Goal: Task Accomplishment & Management: Complete application form

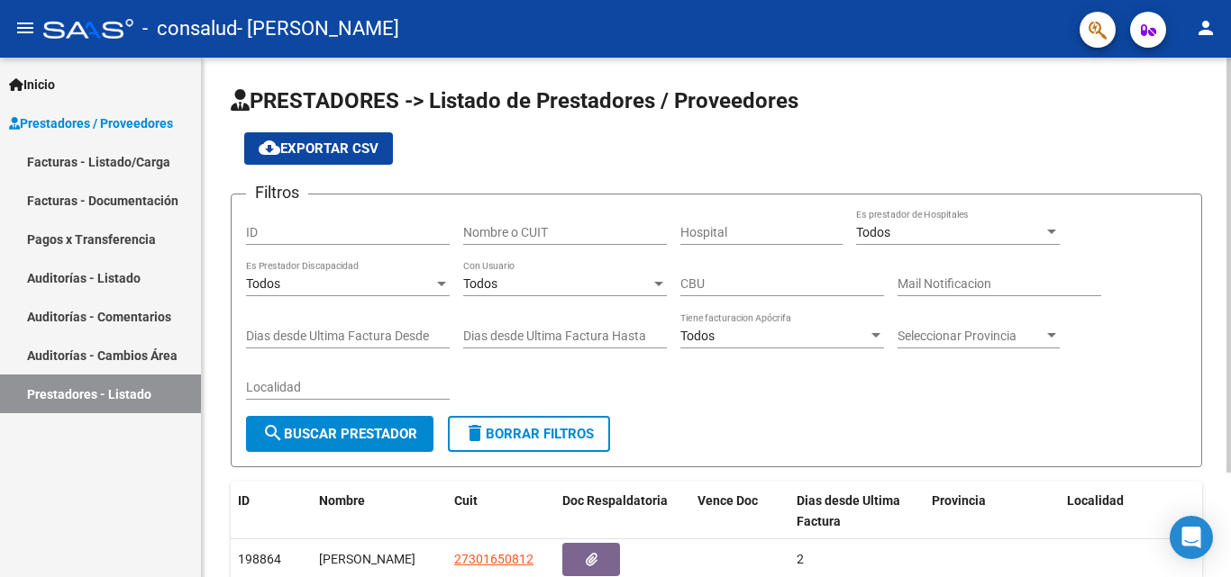
scroll to position [131, 0]
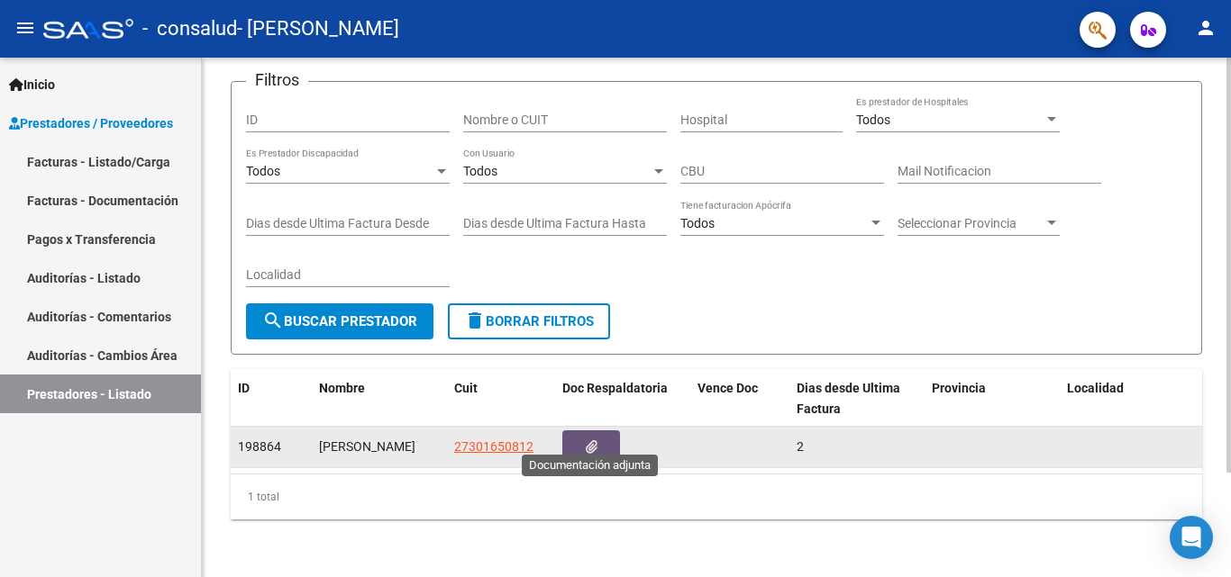
click at [597, 431] on button "button" at bounding box center [591, 447] width 58 height 33
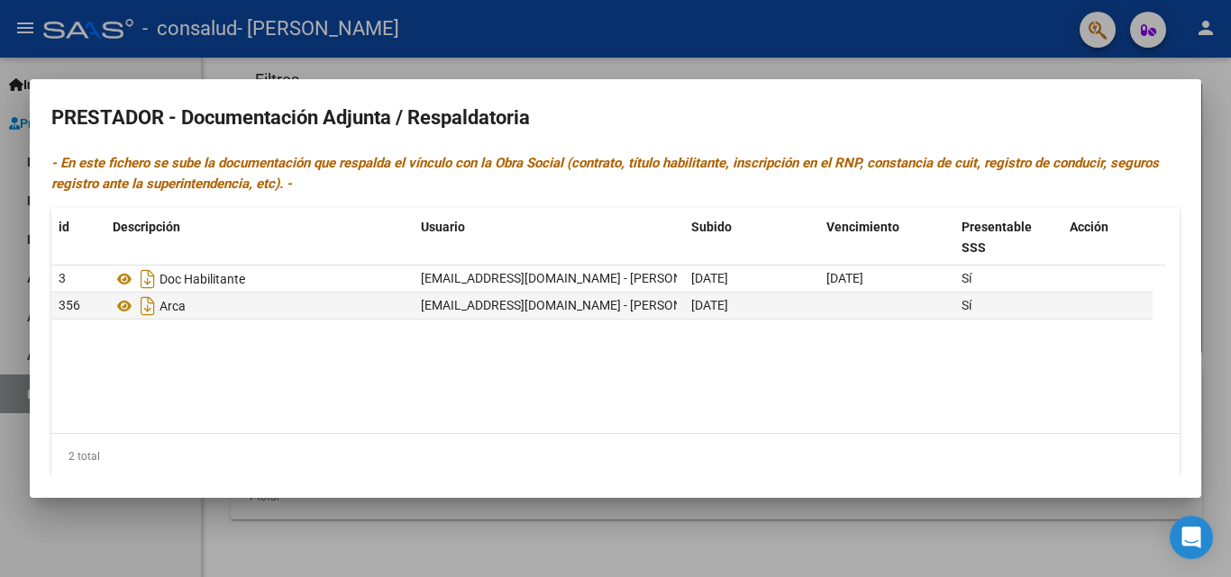
click at [455, 536] on div at bounding box center [615, 288] width 1231 height 577
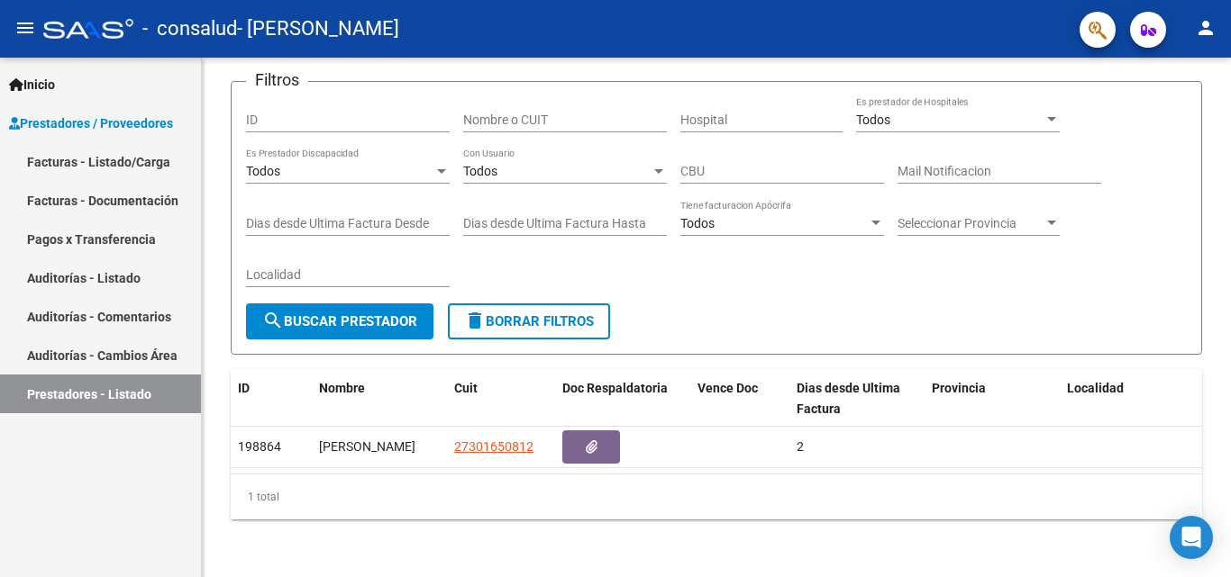
click at [133, 164] on link "Facturas - Listado/Carga" at bounding box center [100, 161] width 201 height 39
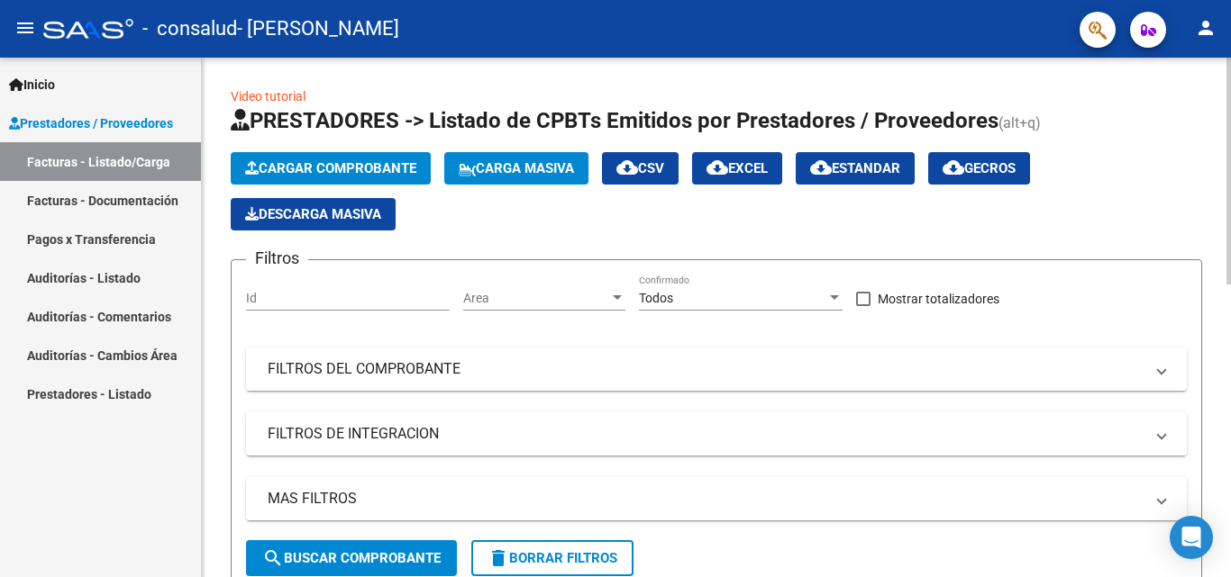
scroll to position [421, 0]
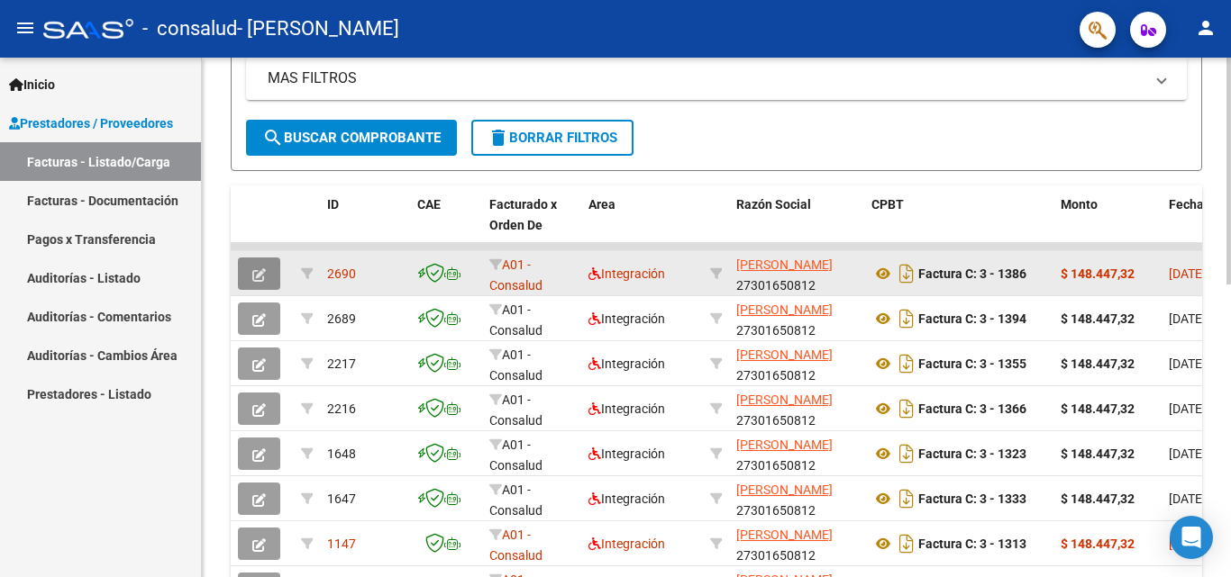
click at [272, 271] on button "button" at bounding box center [259, 274] width 42 height 32
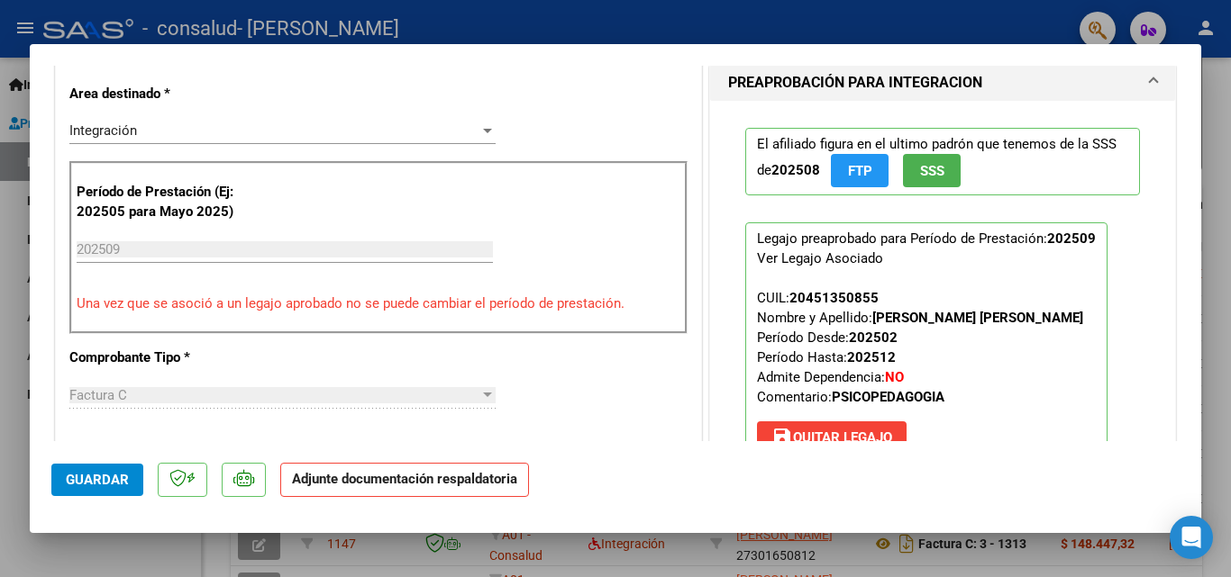
scroll to position [1170, 0]
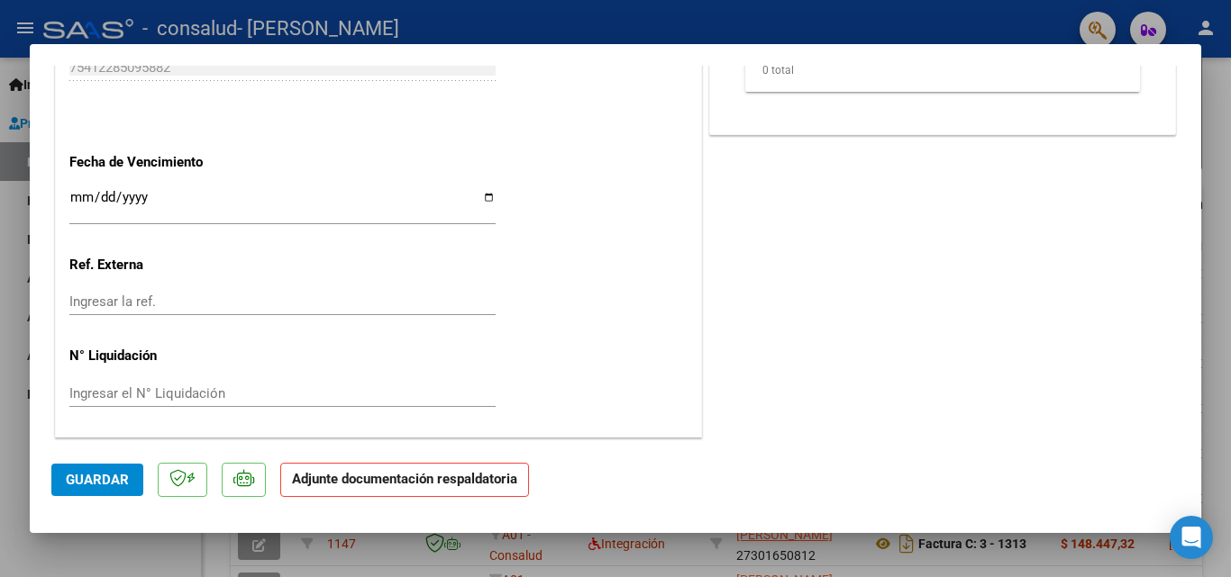
click at [353, 474] on strong "Adjunte documentación respaldatoria" at bounding box center [404, 479] width 225 height 16
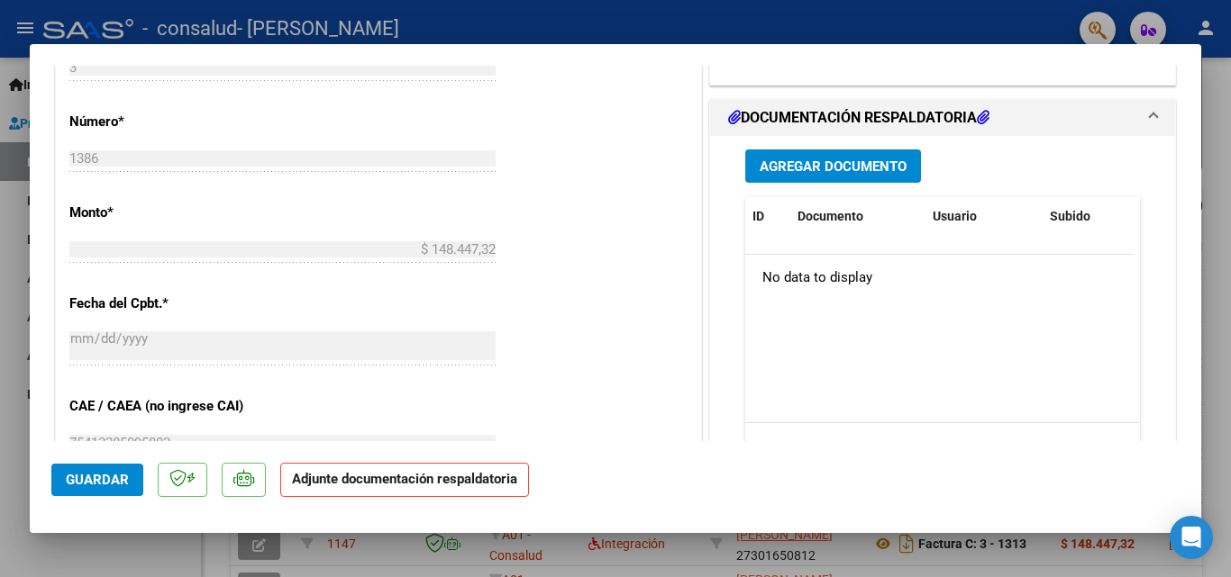
scroll to position [419, 0]
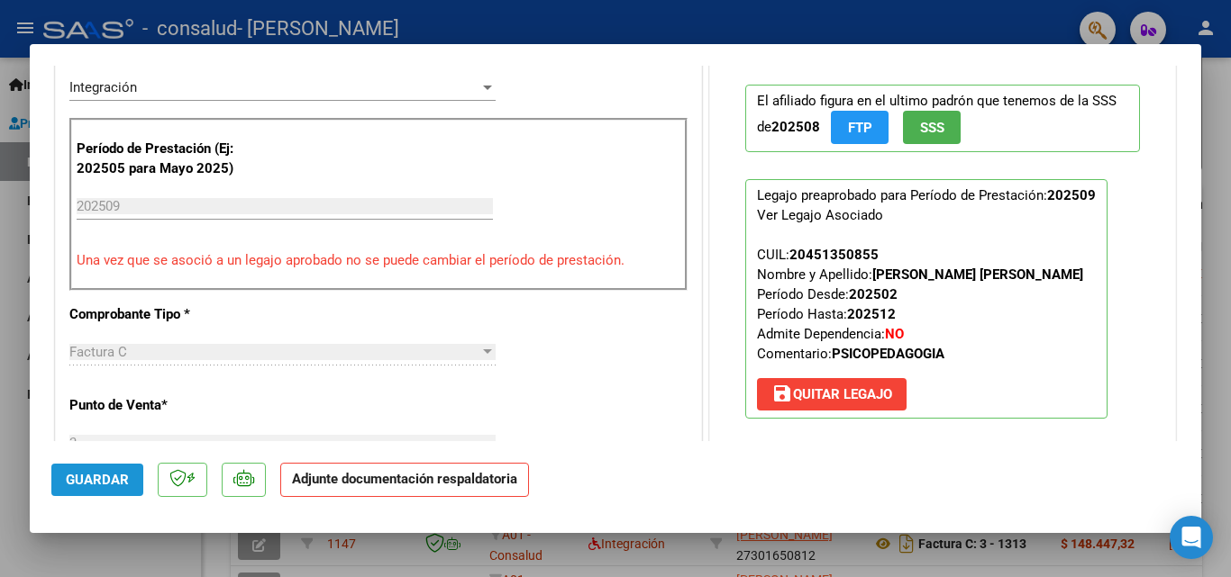
click at [107, 482] on span "Guardar" at bounding box center [97, 480] width 63 height 16
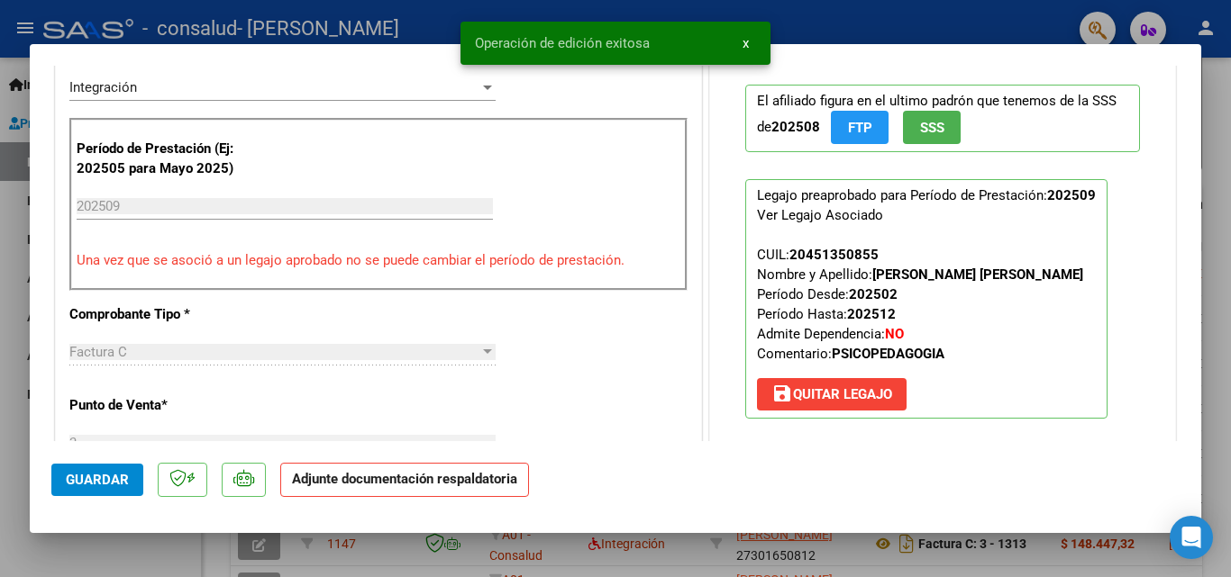
click at [431, 483] on strong "Adjunte documentación respaldatoria" at bounding box center [404, 479] width 225 height 16
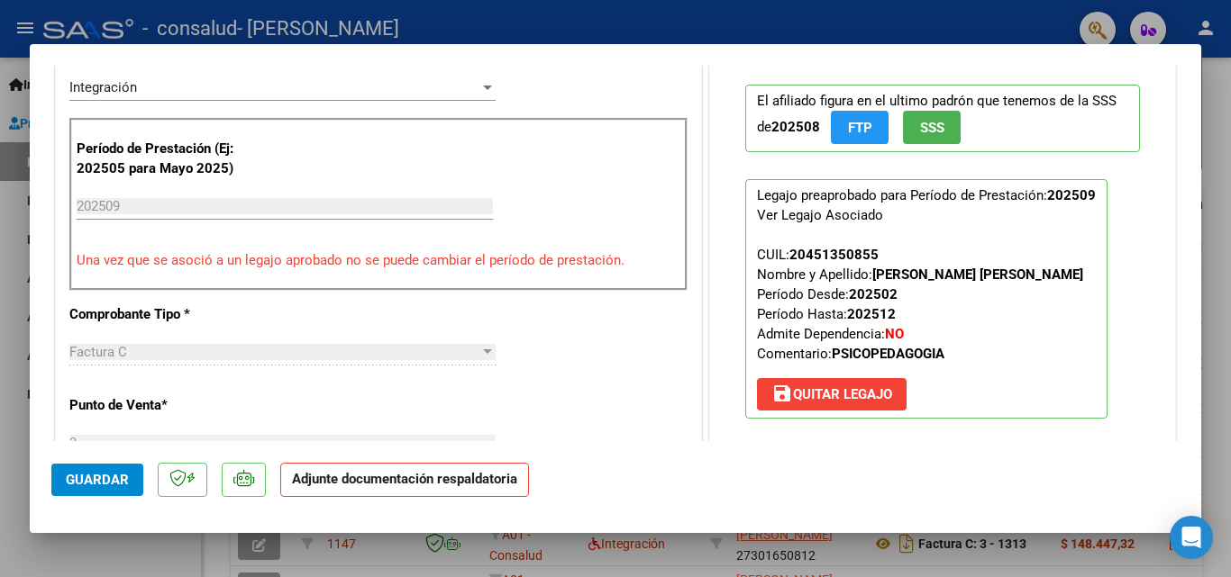
click at [358, 491] on p "Adjunte documentación respaldatoria" at bounding box center [404, 480] width 249 height 35
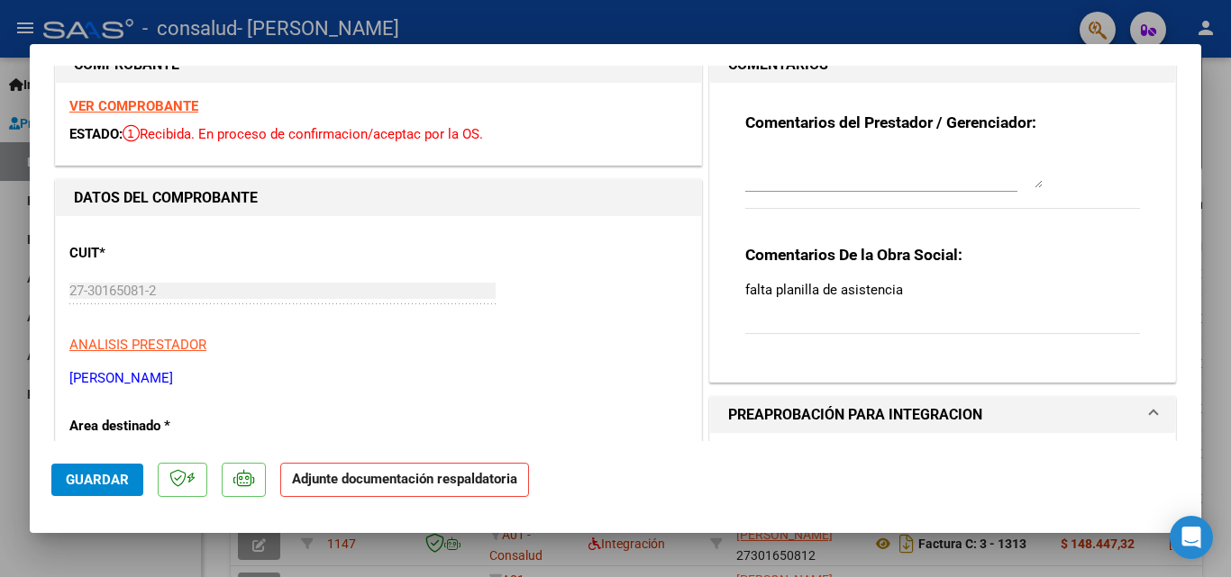
click at [884, 286] on p "falta planilla de asistencia" at bounding box center [942, 290] width 395 height 20
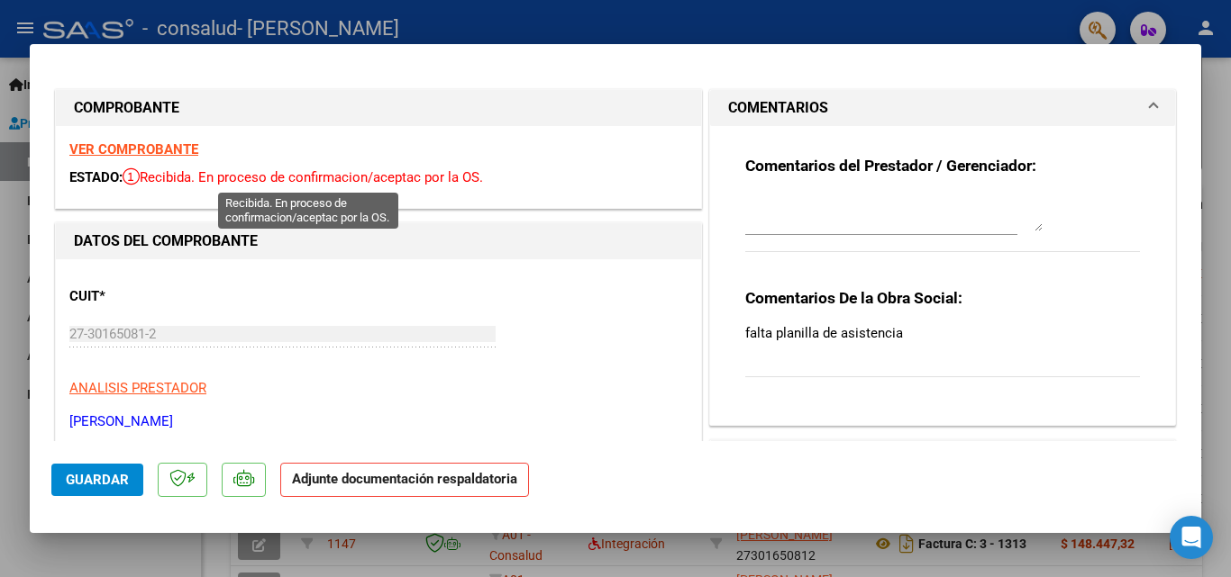
click at [265, 170] on span "Recibida. En proceso de confirmacion/aceptac por la OS." at bounding box center [303, 177] width 360 height 16
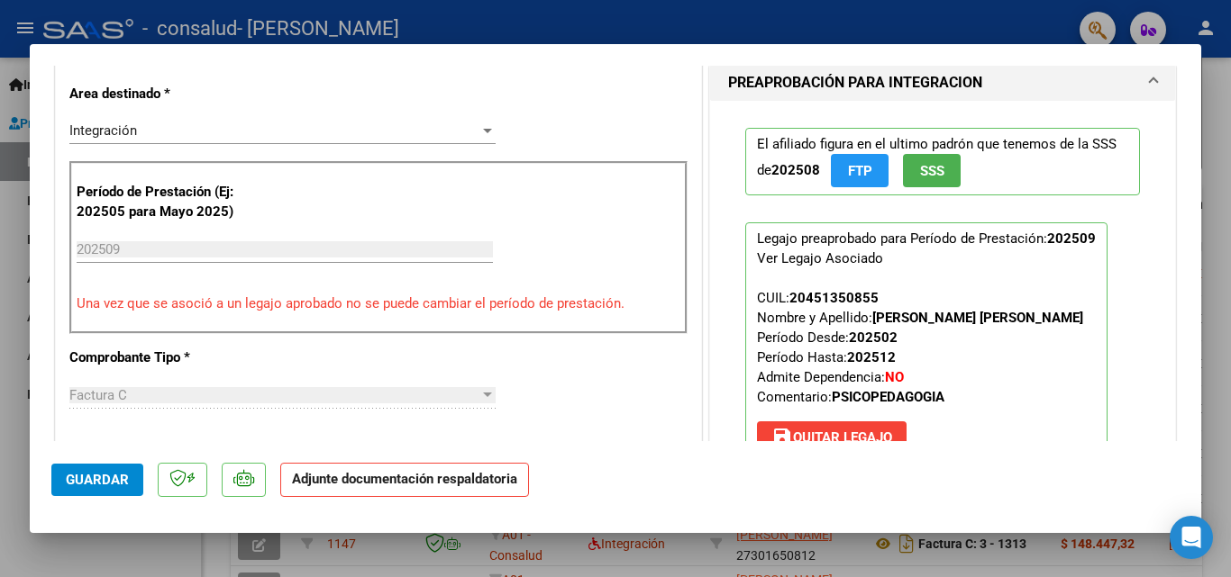
scroll to position [751, 0]
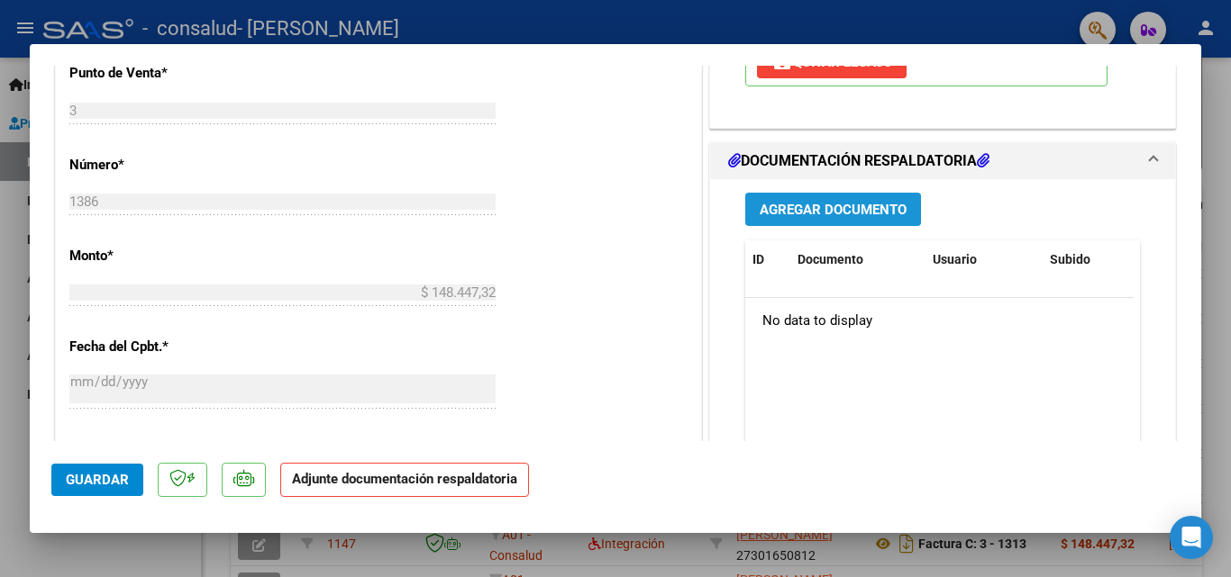
click at [876, 218] on span "Agregar Documento" at bounding box center [832, 210] width 147 height 16
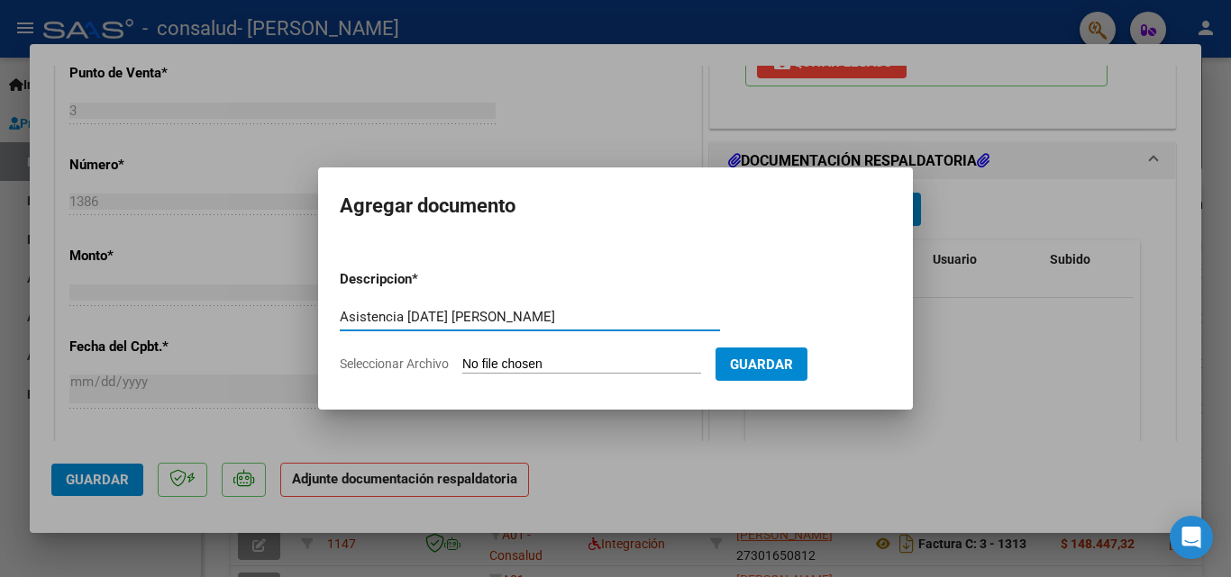
type input "Asistencia [DATE] [PERSON_NAME]"
click at [701, 367] on input "Seleccionar Archivo" at bounding box center [581, 365] width 239 height 17
type input "C:\fakepath\Asistencia [PERSON_NAME] [DATE].pdf"
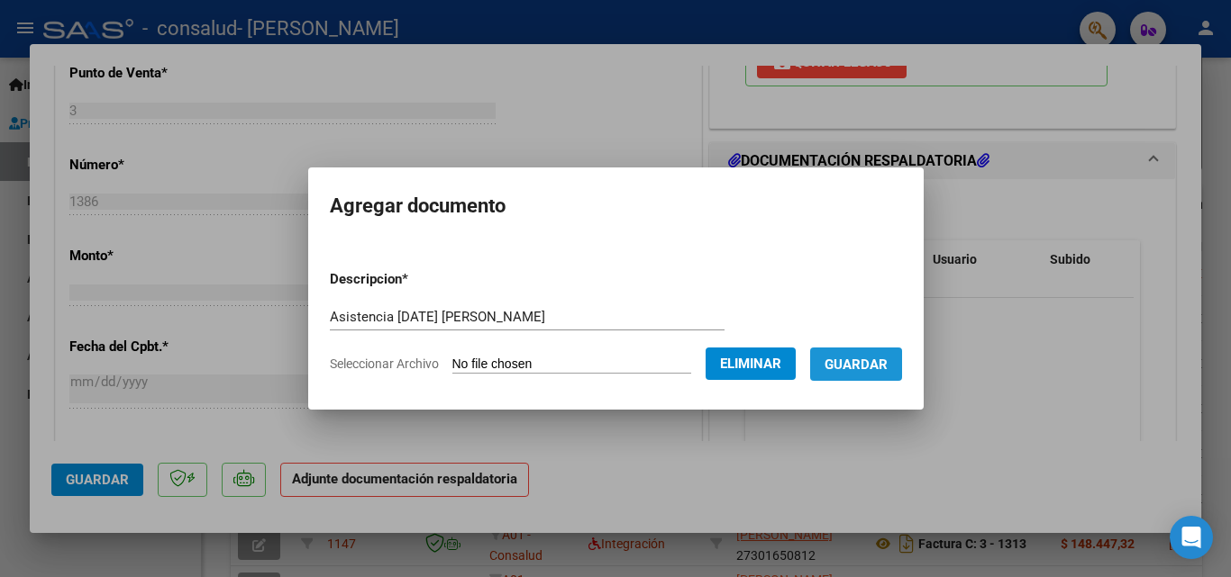
click at [855, 369] on span "Guardar" at bounding box center [855, 365] width 63 height 16
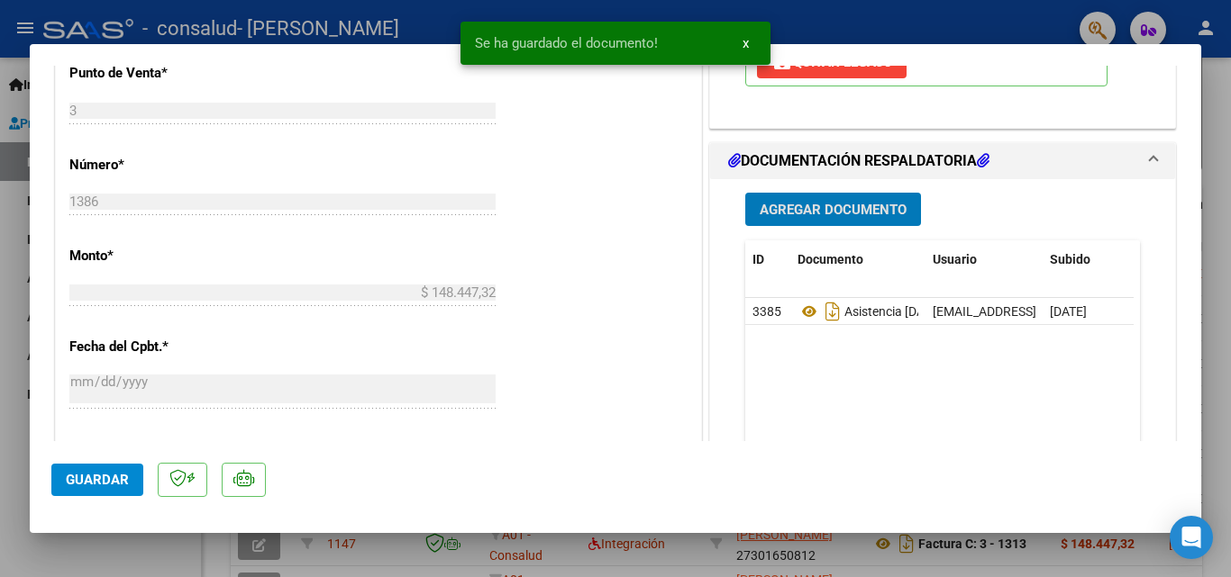
scroll to position [0, 0]
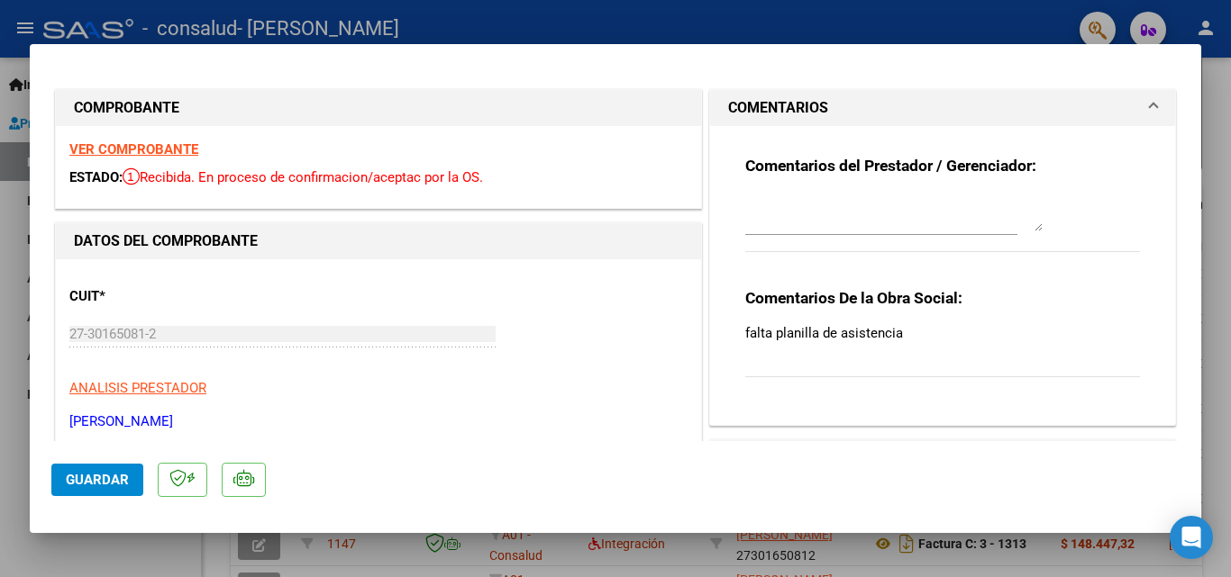
click at [812, 340] on p "falta planilla de asistencia" at bounding box center [942, 333] width 395 height 20
click at [557, 24] on div at bounding box center [615, 288] width 1231 height 577
type input "$ 0,00"
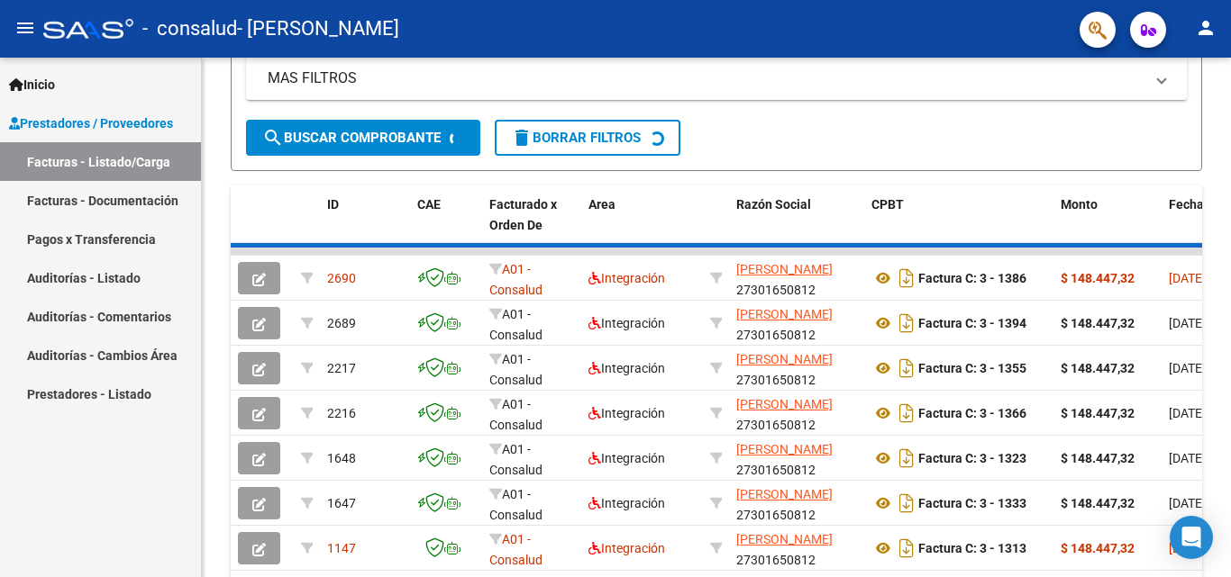
scroll to position [421, 0]
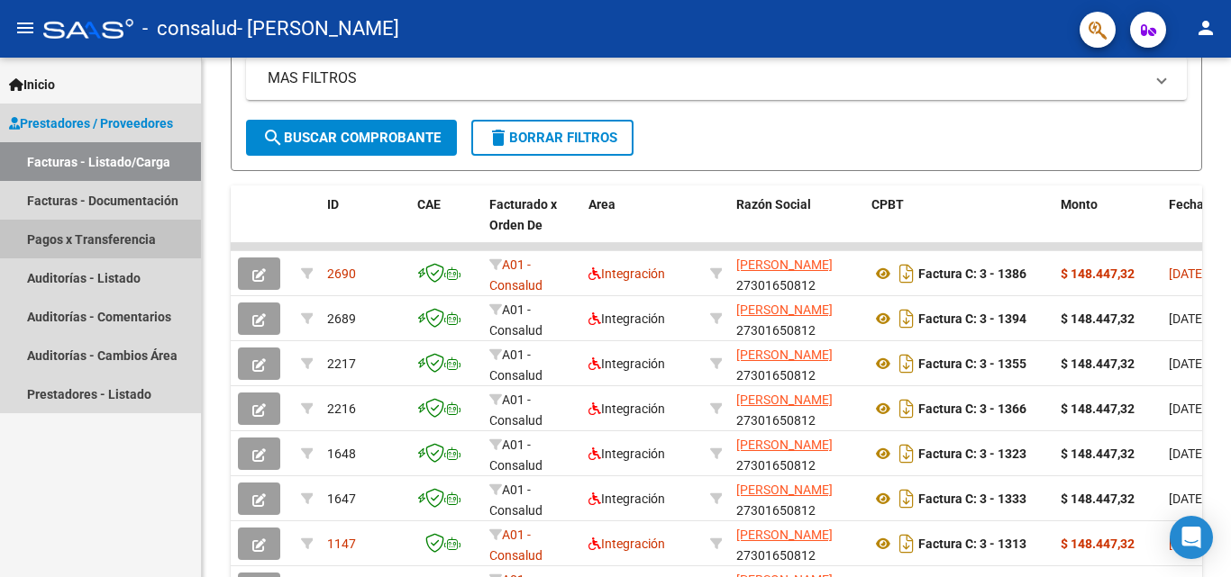
click at [99, 247] on link "Pagos x Transferencia" at bounding box center [100, 239] width 201 height 39
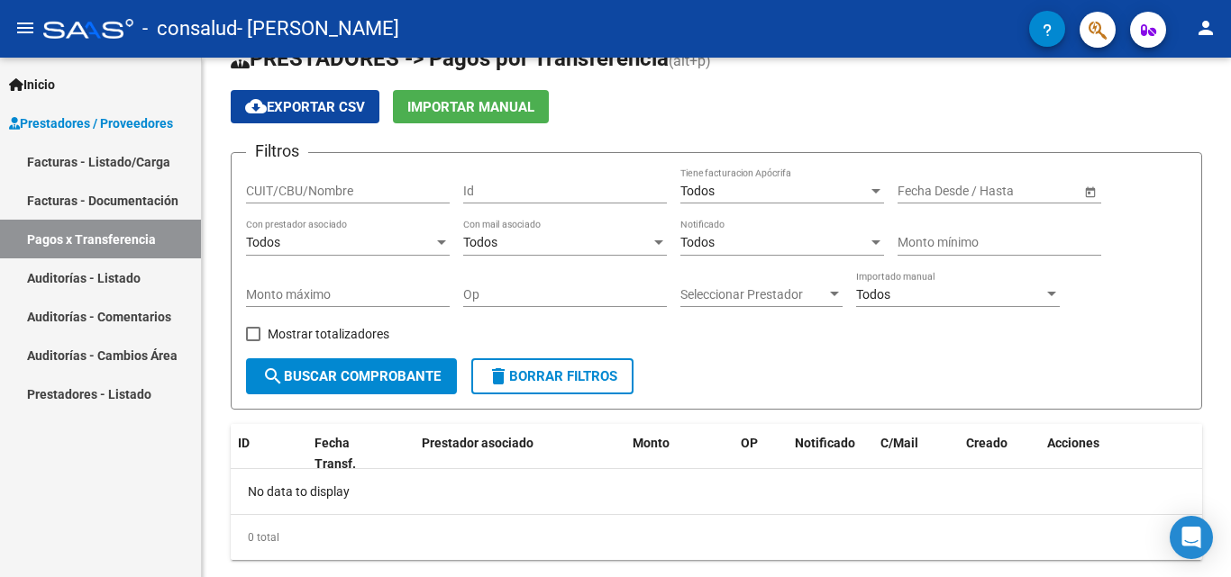
scroll to position [83, 0]
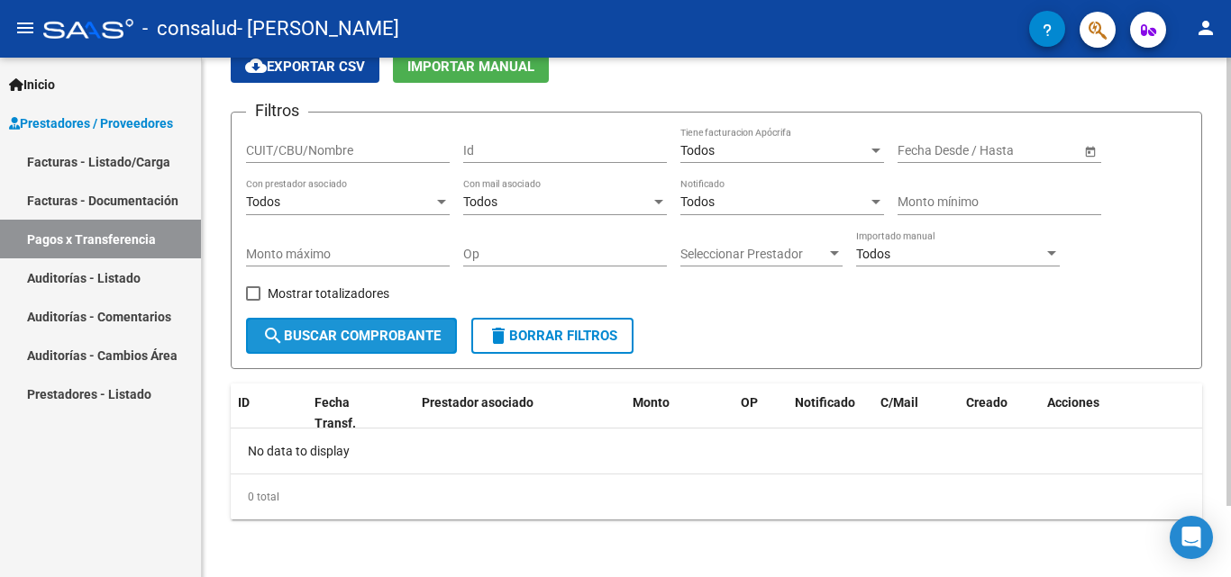
click at [389, 342] on span "search Buscar Comprobante" at bounding box center [351, 336] width 178 height 16
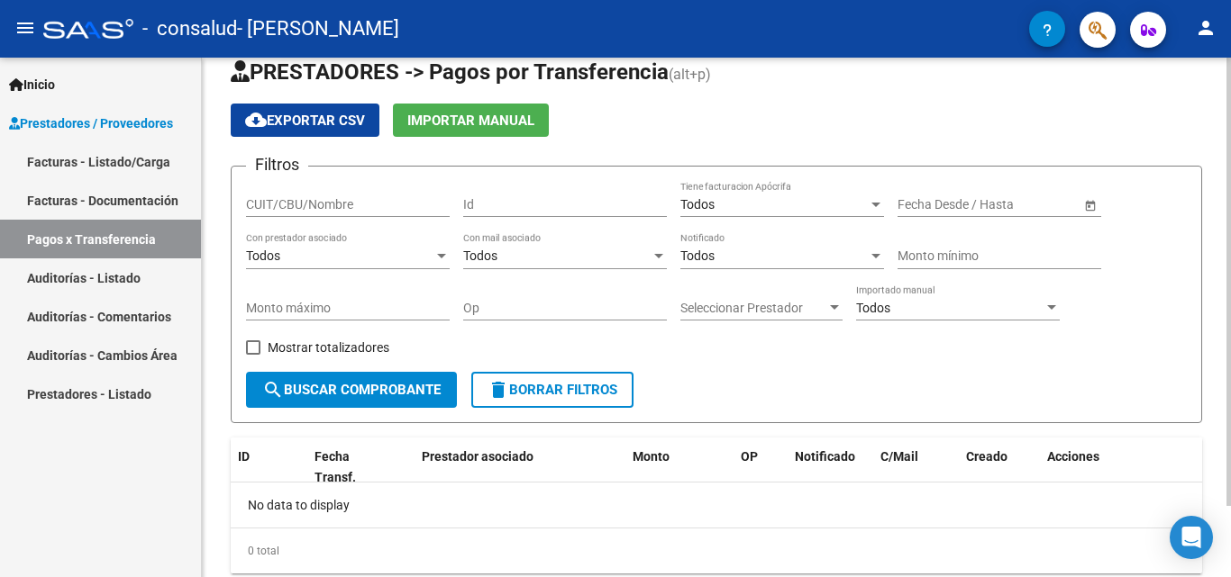
scroll to position [0, 0]
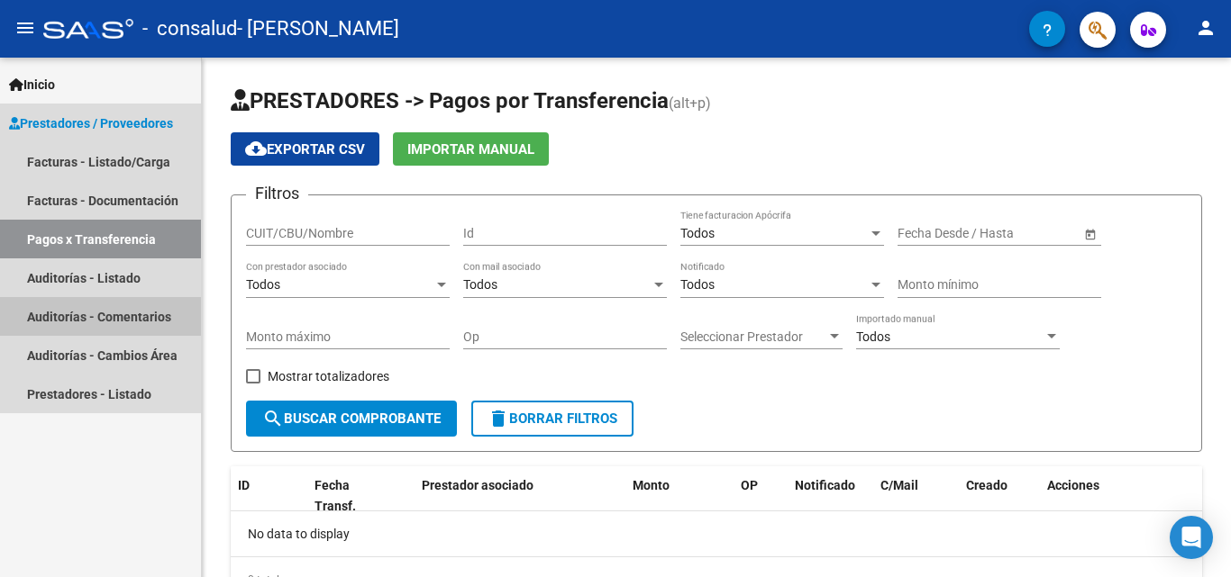
click at [104, 313] on link "Auditorías - Comentarios" at bounding box center [100, 316] width 201 height 39
